Goal: Use online tool/utility: Utilize a website feature to perform a specific function

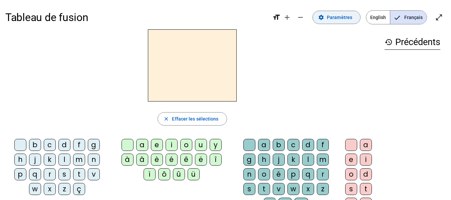
click at [341, 22] on span at bounding box center [336, 17] width 47 height 16
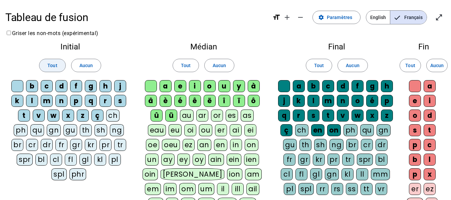
click at [45, 67] on span at bounding box center [52, 65] width 26 height 16
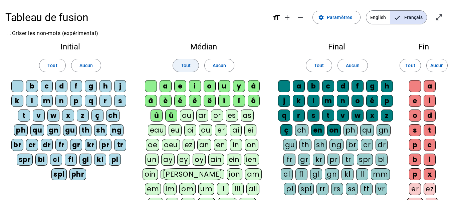
click at [188, 64] on span "Tout" at bounding box center [186, 65] width 10 height 8
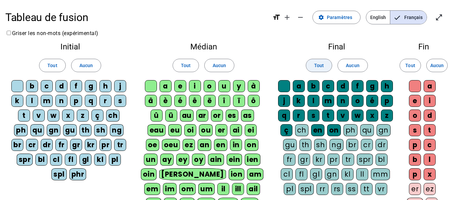
click at [312, 64] on span at bounding box center [319, 65] width 26 height 16
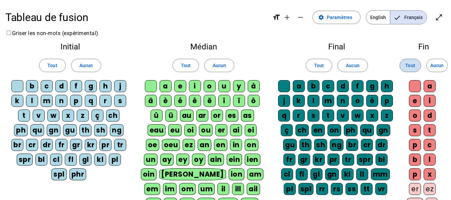
click at [413, 67] on span "Tout" at bounding box center [410, 65] width 10 height 8
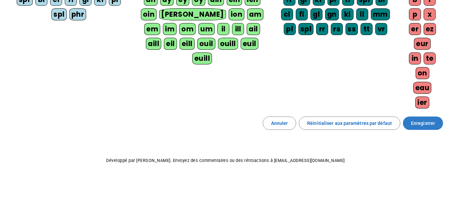
click at [420, 121] on span "Enregistrer" at bounding box center [423, 123] width 24 height 8
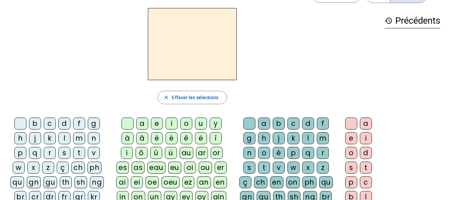
scroll to position [21, 0]
click at [64, 123] on div "d" at bounding box center [64, 124] width 12 height 12
click at [141, 125] on div "a" at bounding box center [142, 124] width 12 height 12
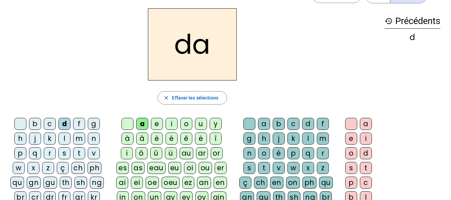
scroll to position [54, 0]
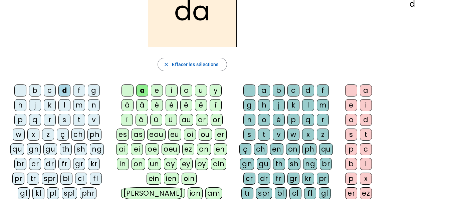
click at [281, 193] on div "bl" at bounding box center [281, 193] width 12 height 12
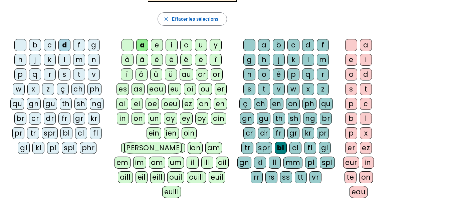
scroll to position [88, 0]
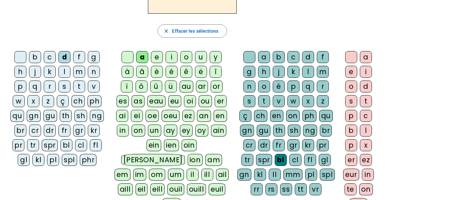
click at [349, 75] on div "e" at bounding box center [351, 72] width 12 height 12
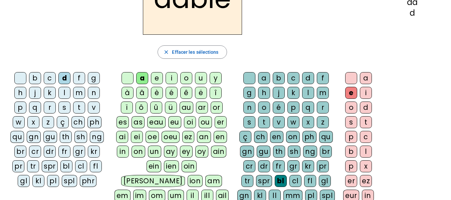
scroll to position [33, 0]
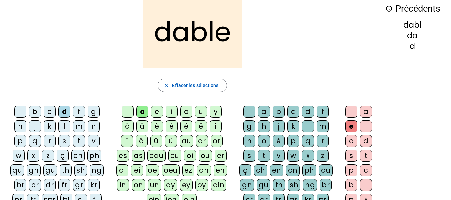
click at [66, 127] on div "l" at bounding box center [64, 126] width 12 height 12
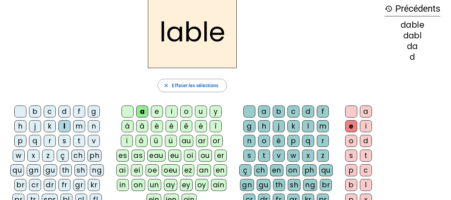
click at [78, 128] on div "m" at bounding box center [79, 126] width 12 height 12
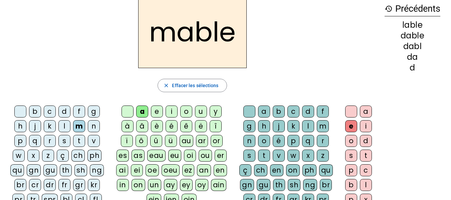
click at [91, 128] on div "n" at bounding box center [94, 126] width 12 height 12
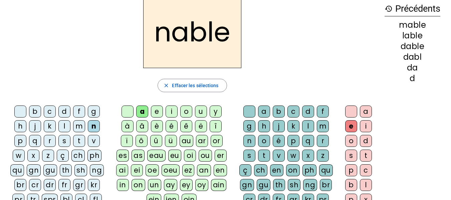
click at [93, 116] on div "g" at bounding box center [94, 112] width 12 height 12
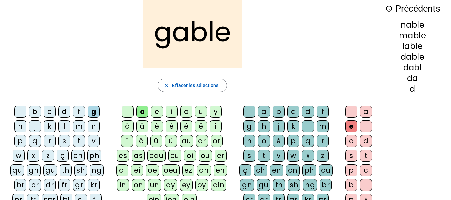
click at [33, 126] on div "j" at bounding box center [35, 126] width 12 height 12
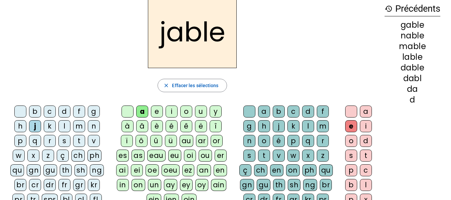
click at [158, 113] on div "e" at bounding box center [157, 112] width 12 height 12
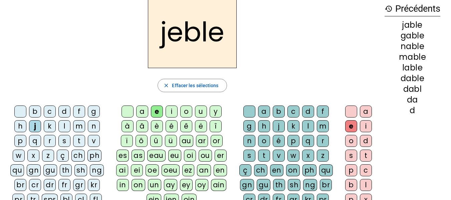
click at [64, 129] on div "l" at bounding box center [64, 126] width 12 height 12
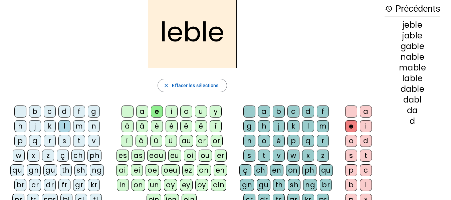
click at [169, 111] on div "i" at bounding box center [172, 112] width 12 height 12
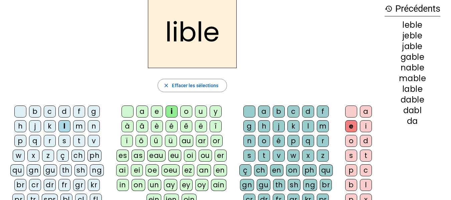
click at [81, 128] on div "m" at bounding box center [79, 126] width 12 height 12
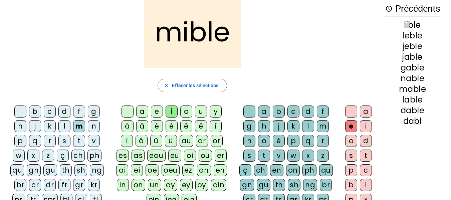
click at [99, 116] on div "g" at bounding box center [94, 112] width 12 height 12
